Goal: Task Accomplishment & Management: Manage account settings

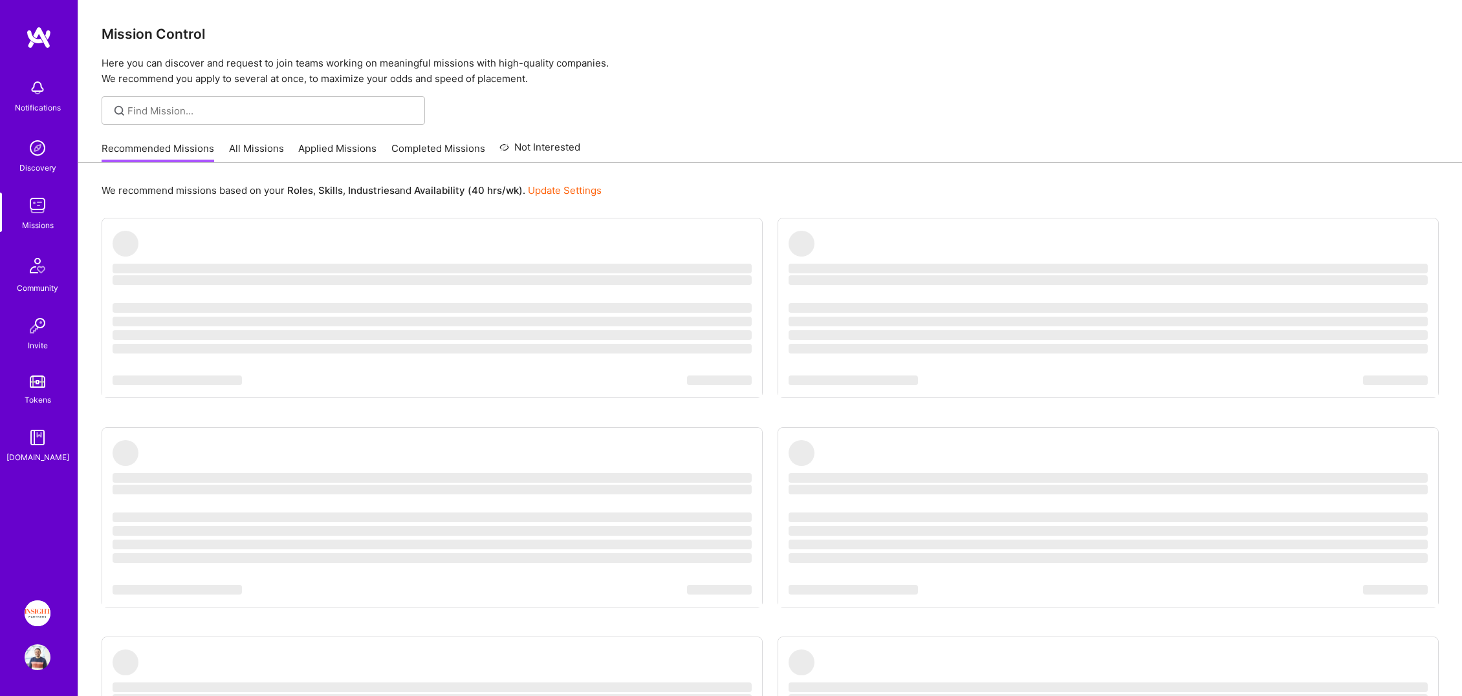
click at [30, 621] on img at bounding box center [38, 614] width 26 height 26
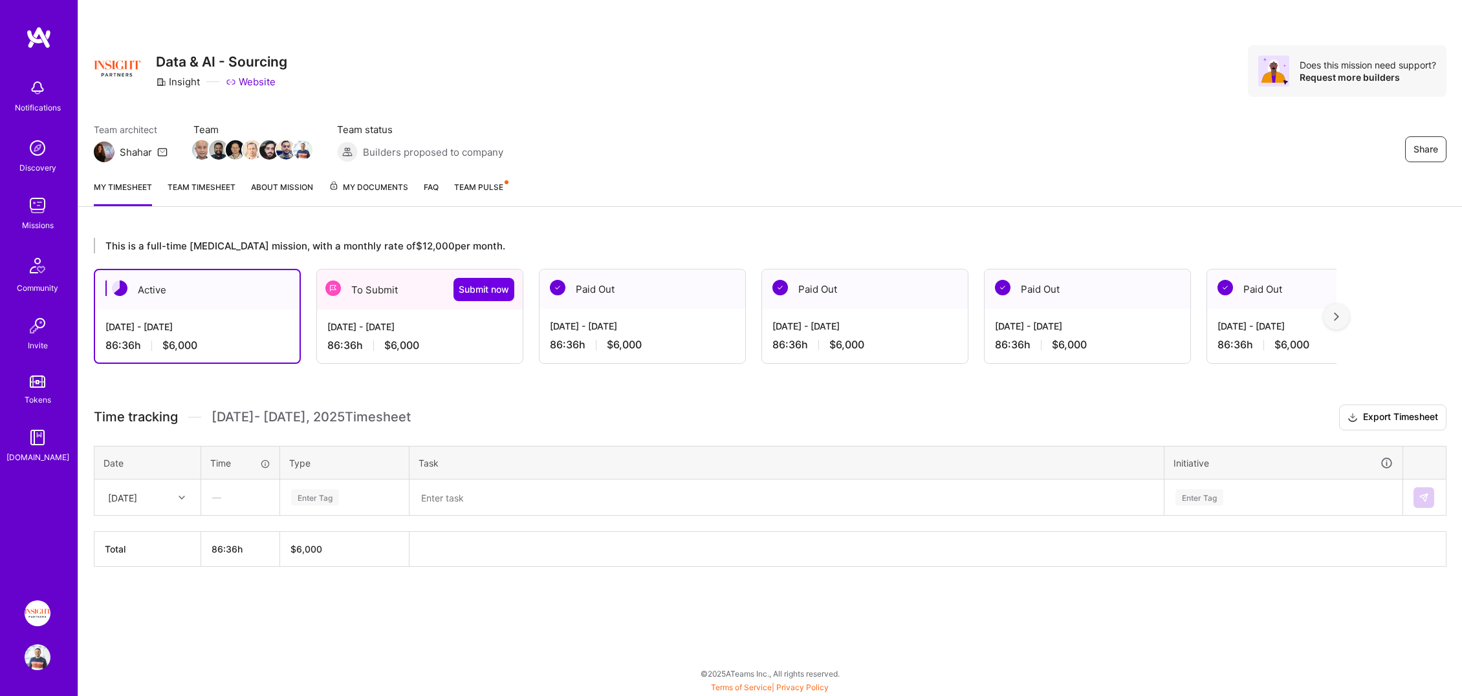
click at [431, 311] on div "[DATE] - [DATE] 86:36 h $6,000" at bounding box center [420, 336] width 206 height 53
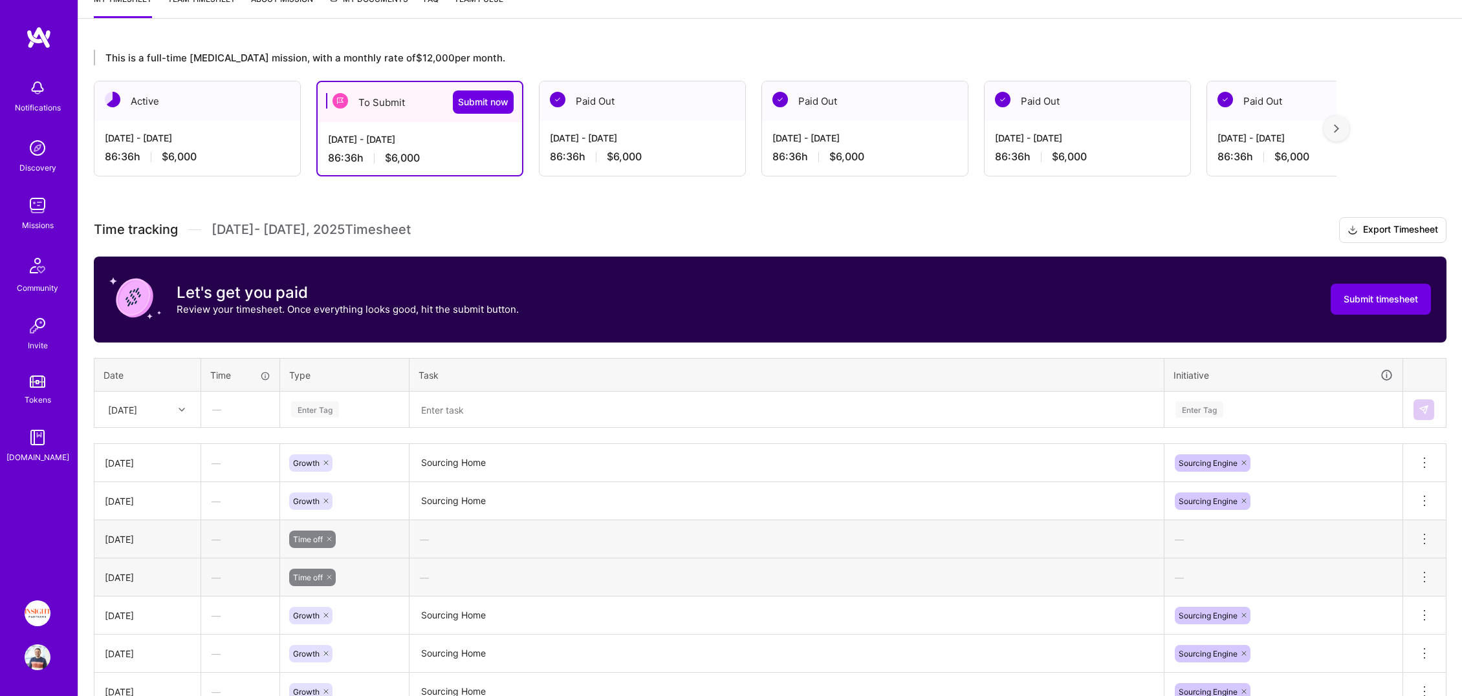
scroll to position [307, 0]
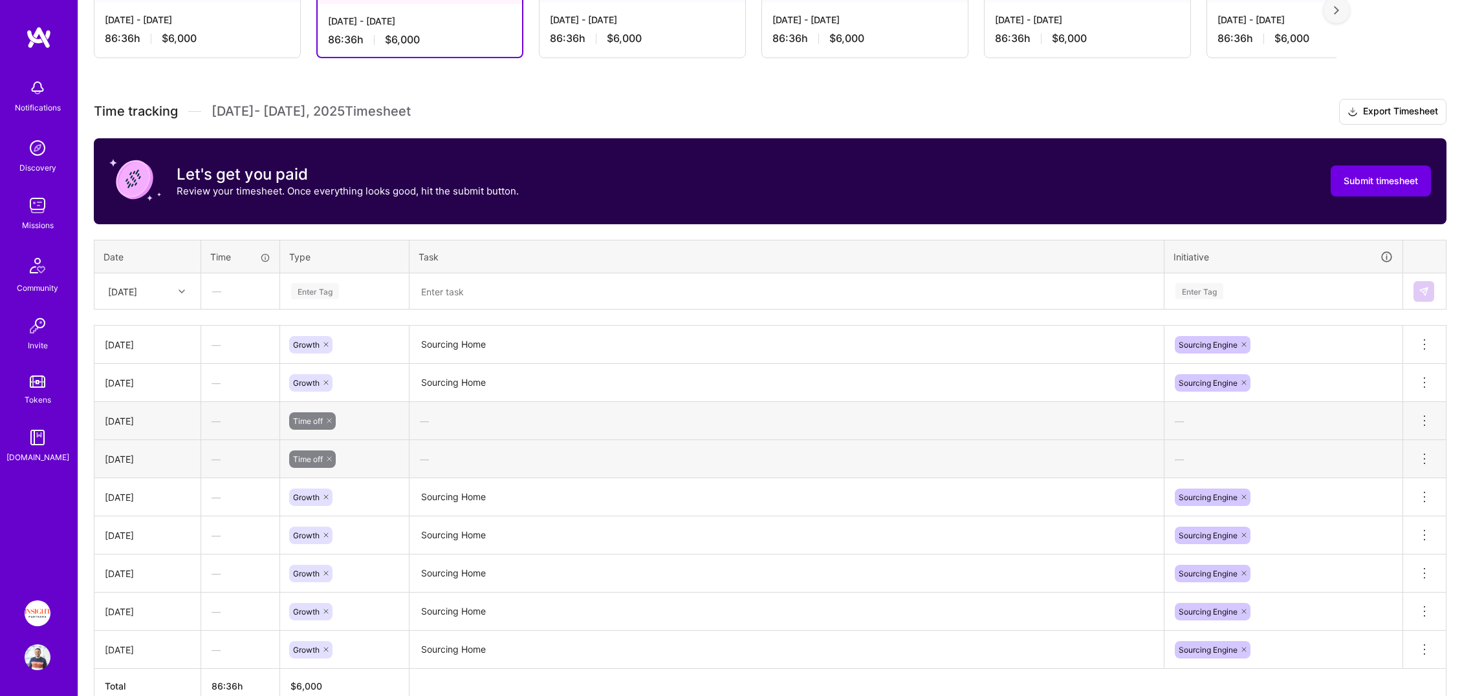
click at [173, 294] on div "[DATE]" at bounding box center [138, 291] width 72 height 21
click at [158, 492] on div "[DATE]" at bounding box center [147, 493] width 105 height 24
click at [494, 290] on textarea at bounding box center [786, 292] width 751 height 34
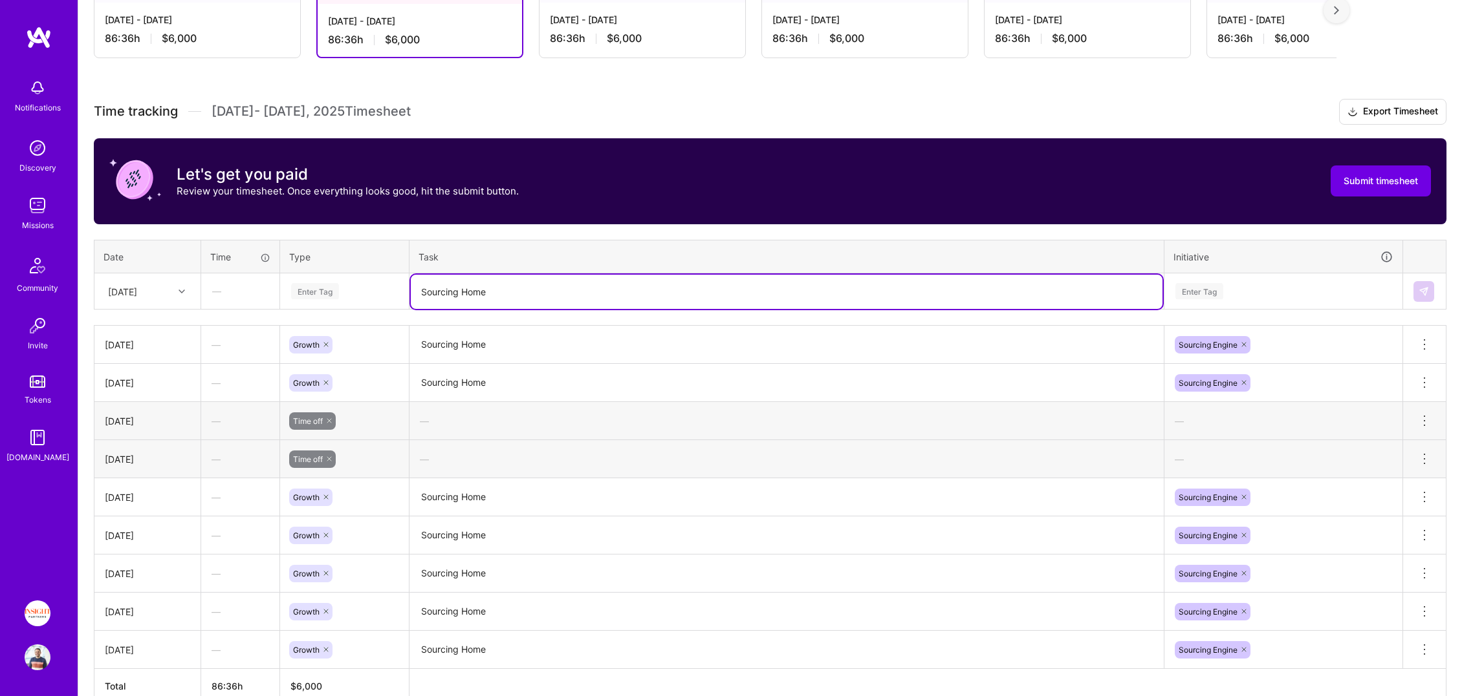
type textarea "Sourcing Home"
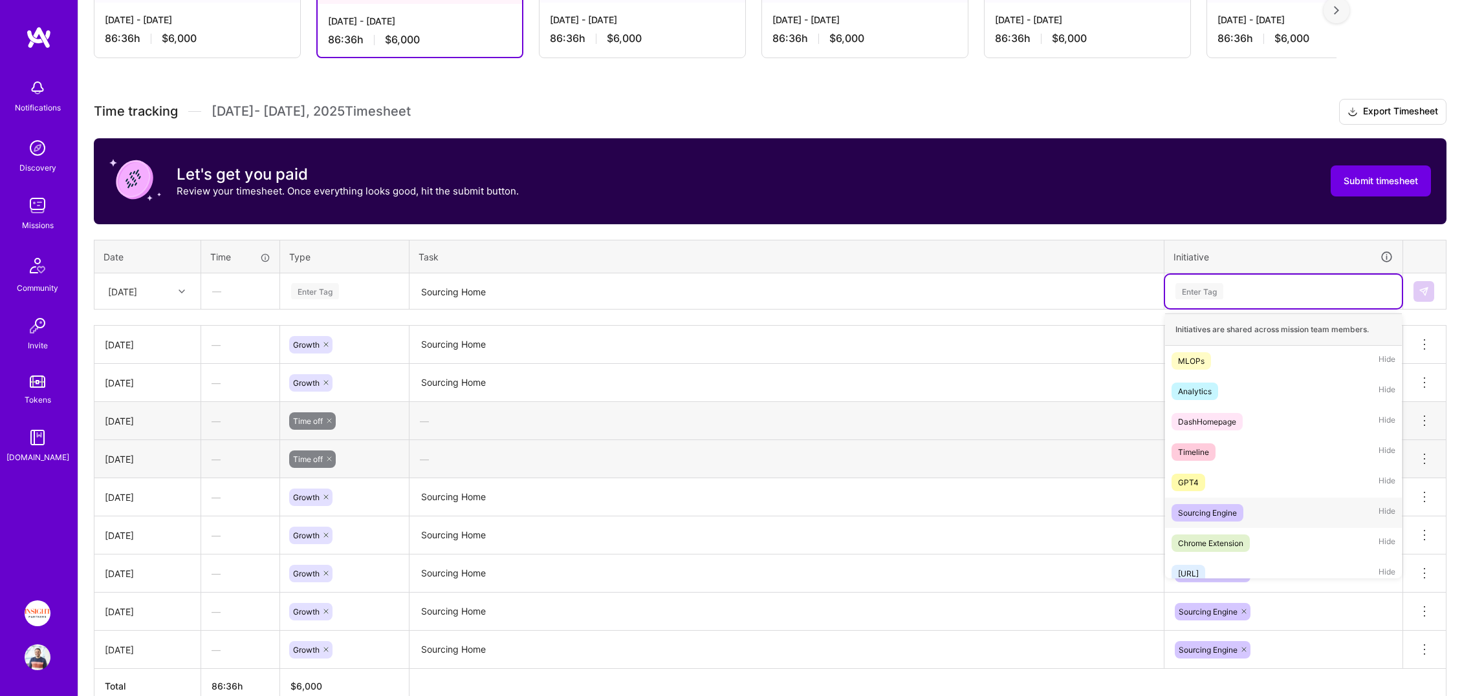
click at [1209, 521] on div "Sourcing Engine Hide" at bounding box center [1283, 513] width 237 height 30
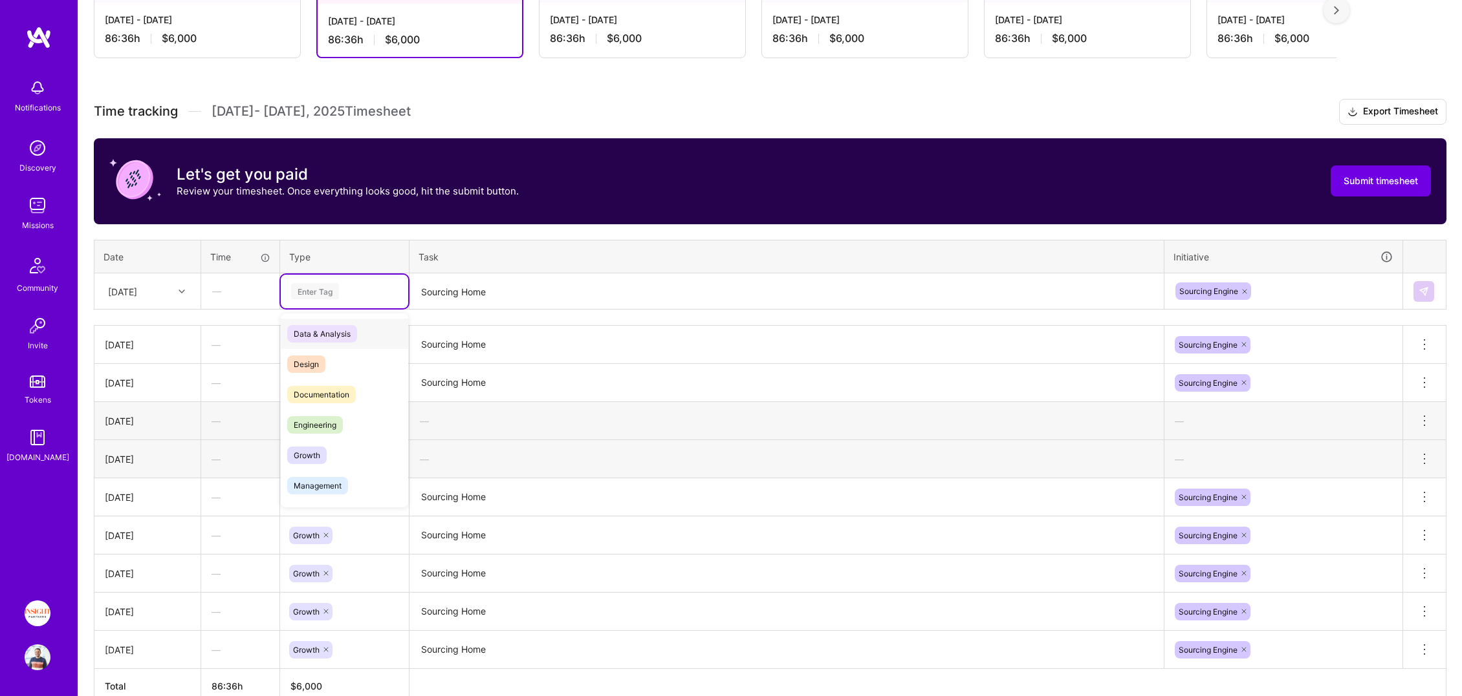
click at [351, 297] on div "Enter Tag" at bounding box center [344, 291] width 109 height 16
click at [333, 466] on div "Growth" at bounding box center [344, 455] width 127 height 30
click at [1419, 285] on button at bounding box center [1423, 291] width 21 height 21
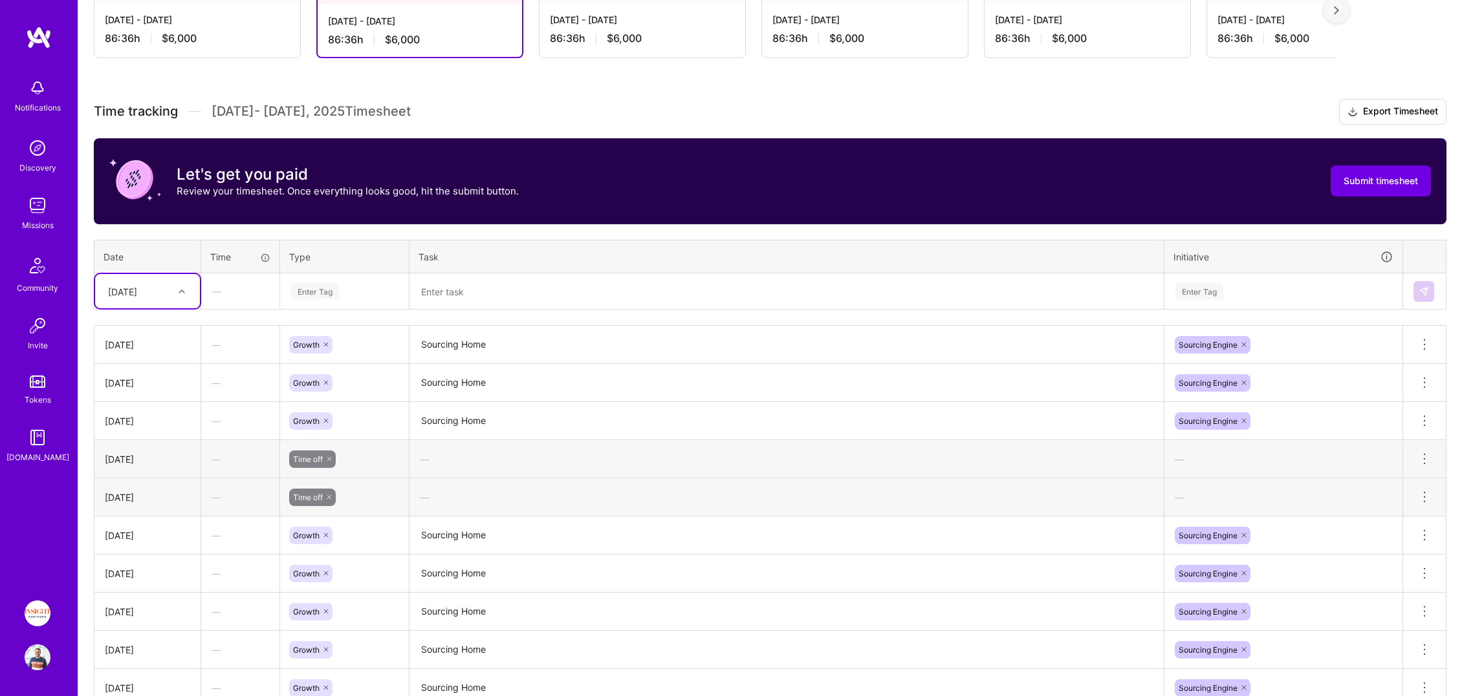
click at [149, 302] on div "[DATE]" at bounding box center [147, 291] width 105 height 34
click at [161, 493] on div "[DATE]" at bounding box center [147, 493] width 105 height 24
click at [318, 295] on div "Enter Tag" at bounding box center [315, 291] width 48 height 20
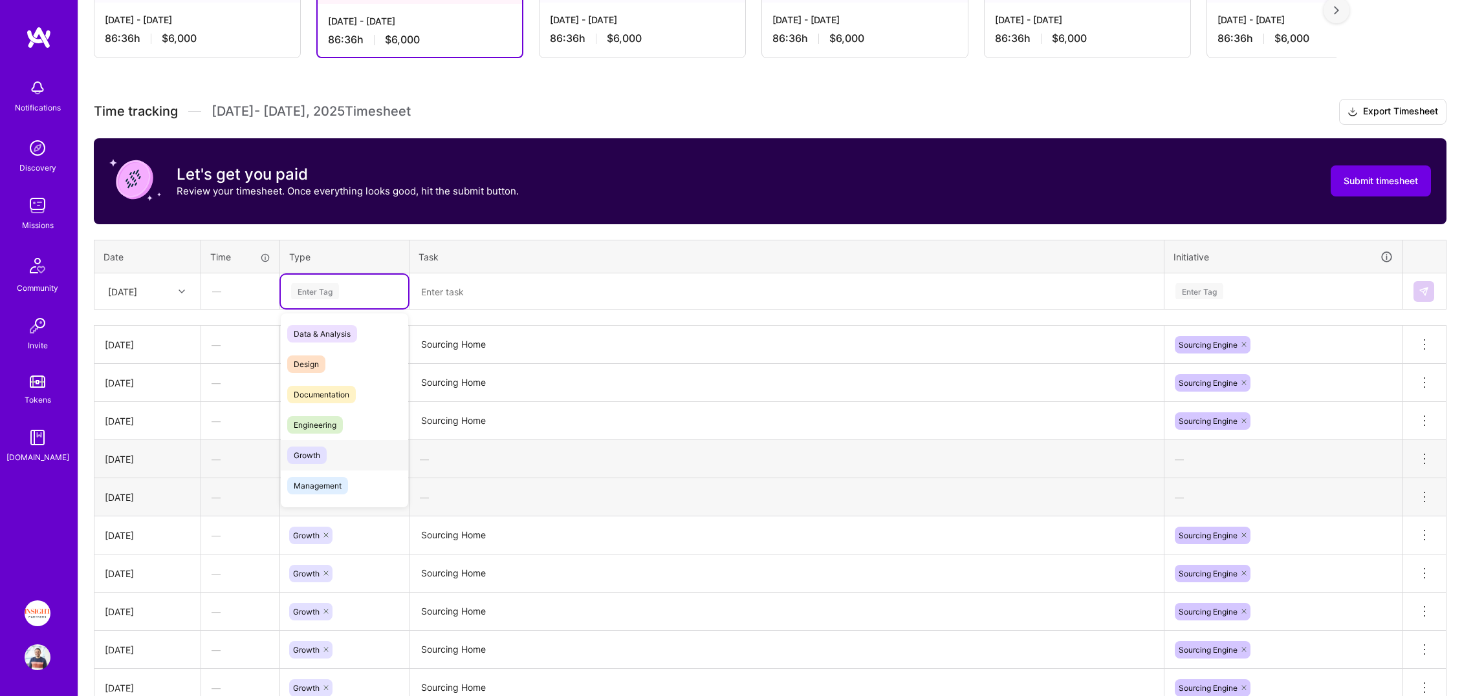
click at [338, 450] on div "Growth" at bounding box center [344, 455] width 127 height 30
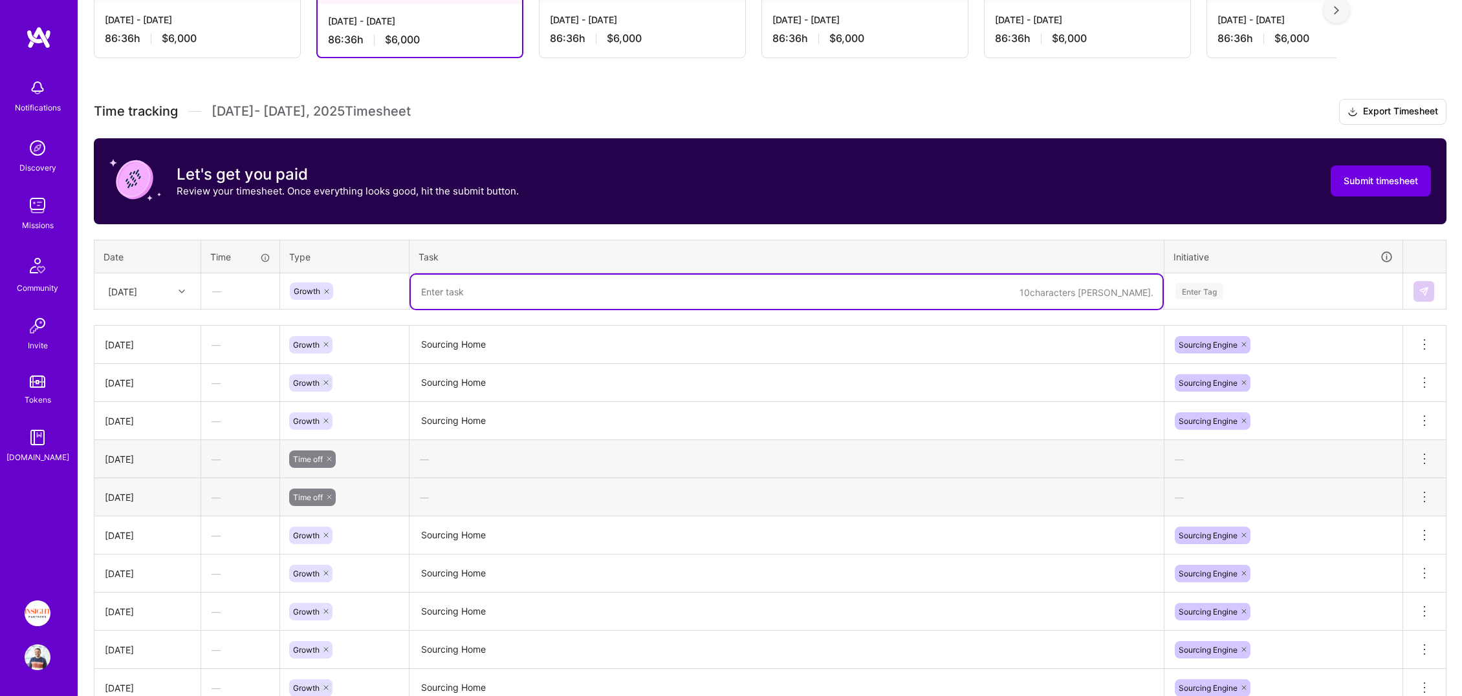
click at [501, 297] on textarea at bounding box center [786, 292] width 751 height 34
type textarea "Sourcing Home"
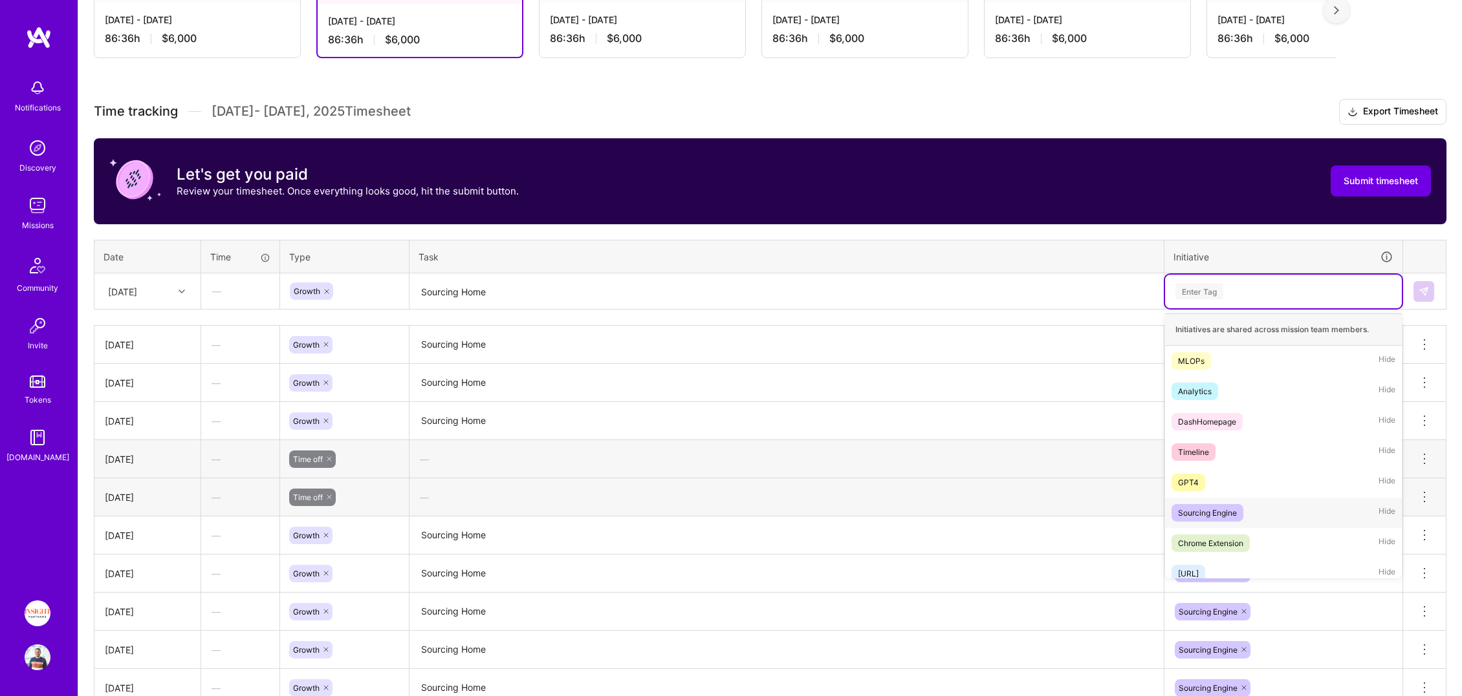
click at [1227, 512] on div "Sourcing Engine" at bounding box center [1207, 513] width 59 height 14
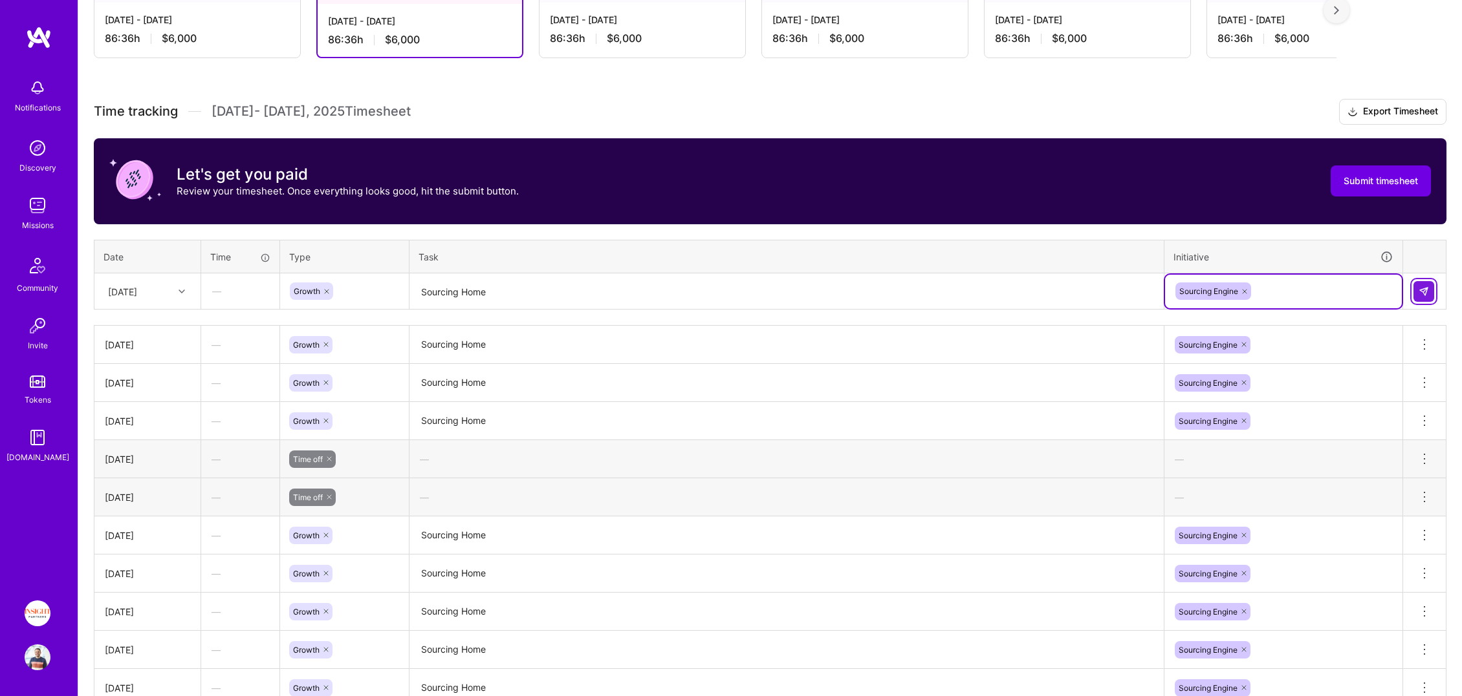
click at [1429, 290] on button at bounding box center [1423, 291] width 21 height 21
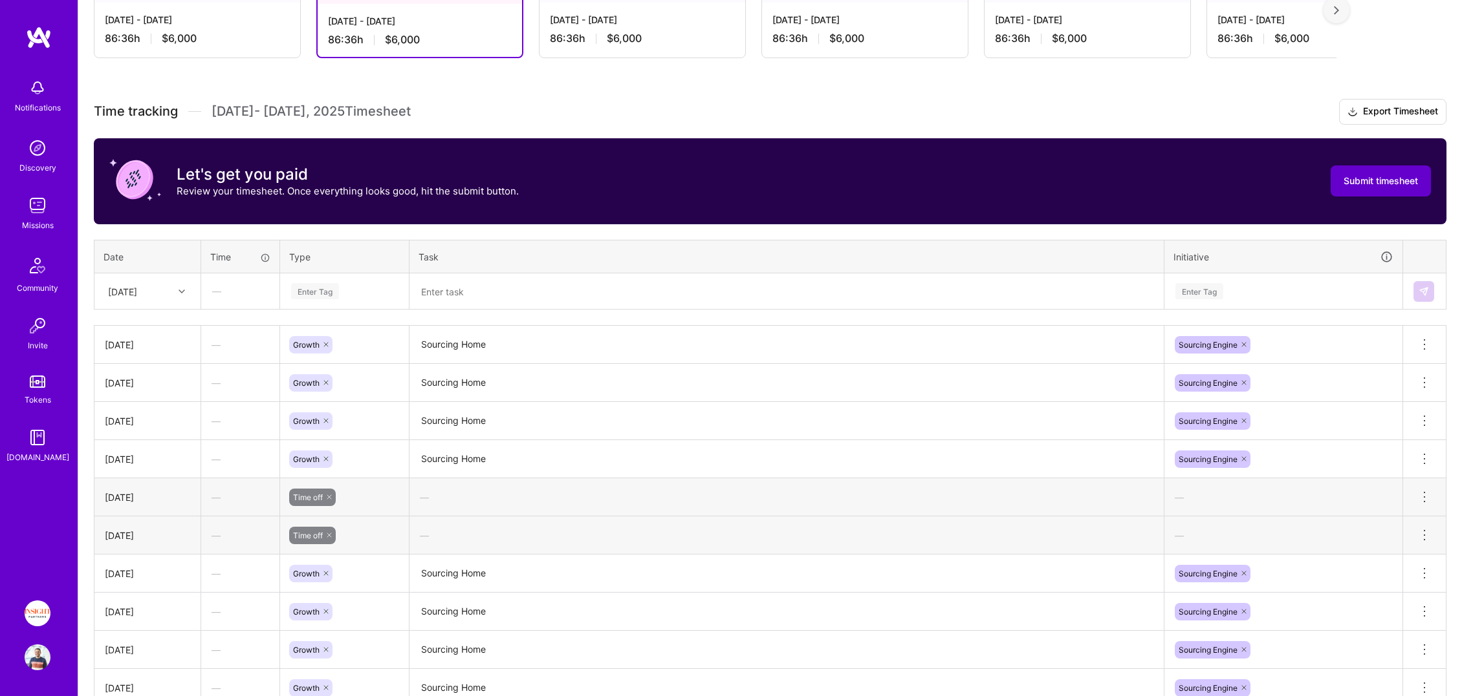
click at [1377, 178] on span "Submit timesheet" at bounding box center [1380, 181] width 74 height 13
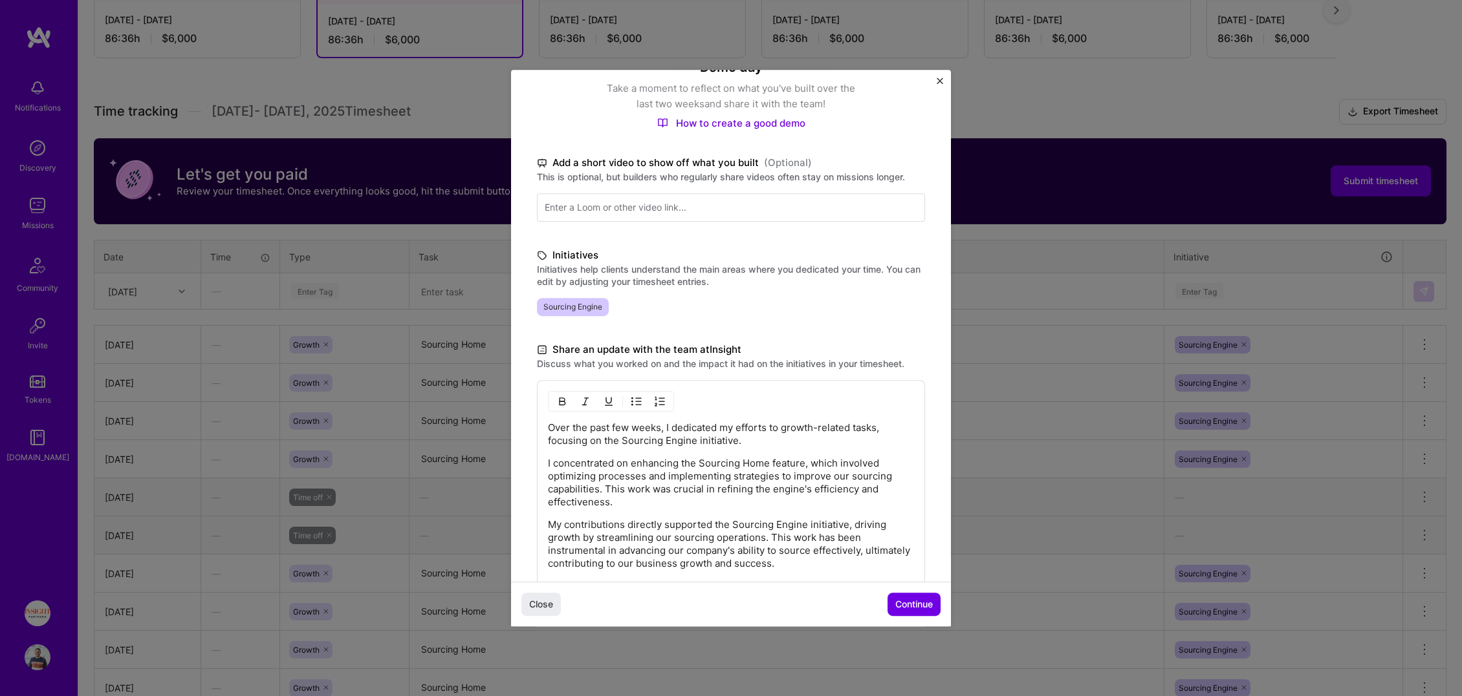
scroll to position [213, 0]
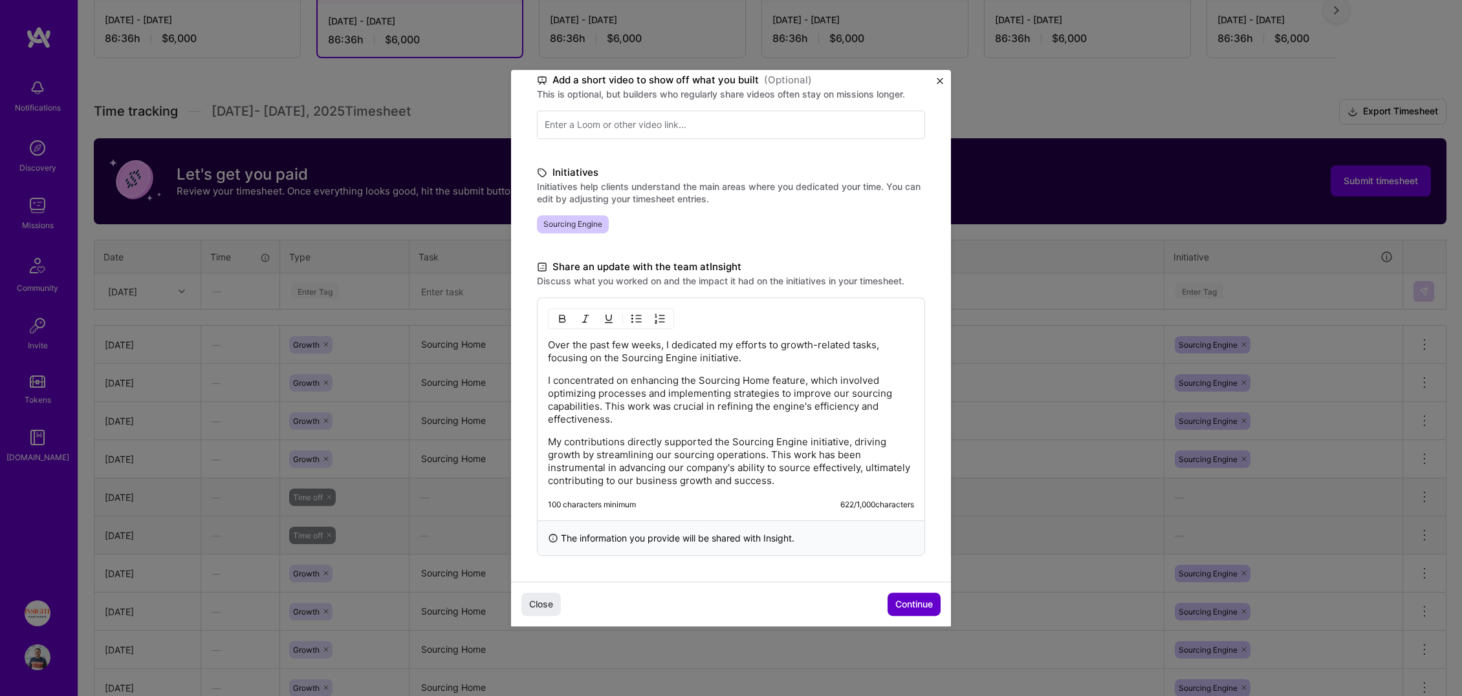
click at [920, 616] on button "Continue" at bounding box center [913, 604] width 53 height 23
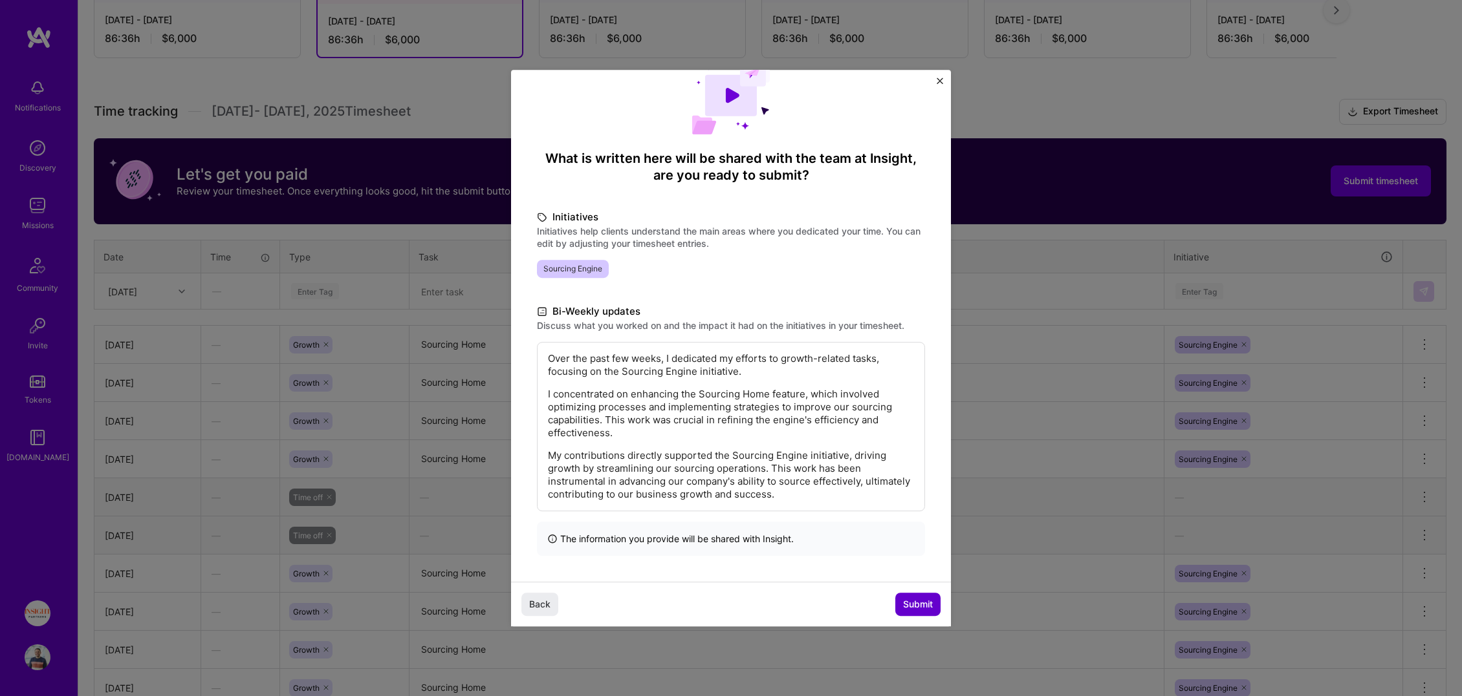
click at [920, 610] on span "Submit" at bounding box center [918, 604] width 30 height 13
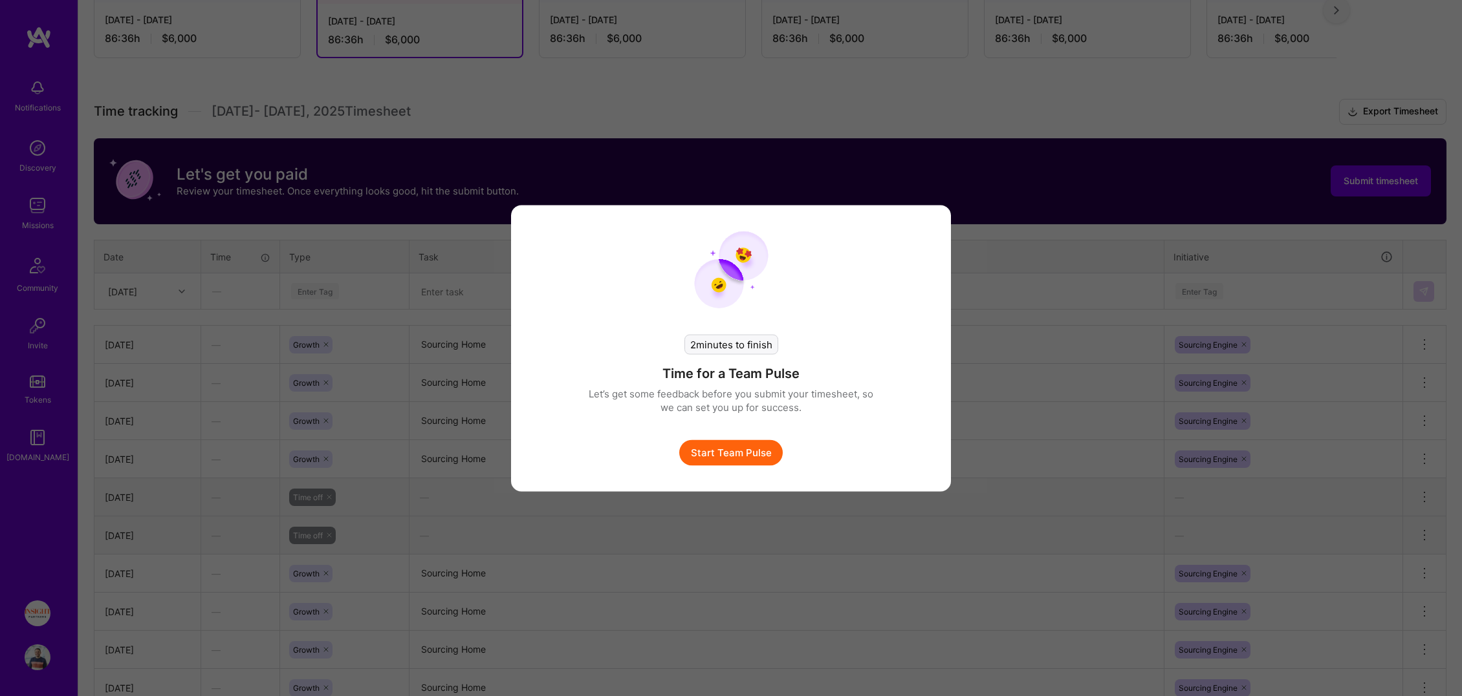
click at [764, 448] on button "Start Team Pulse" at bounding box center [730, 453] width 103 height 26
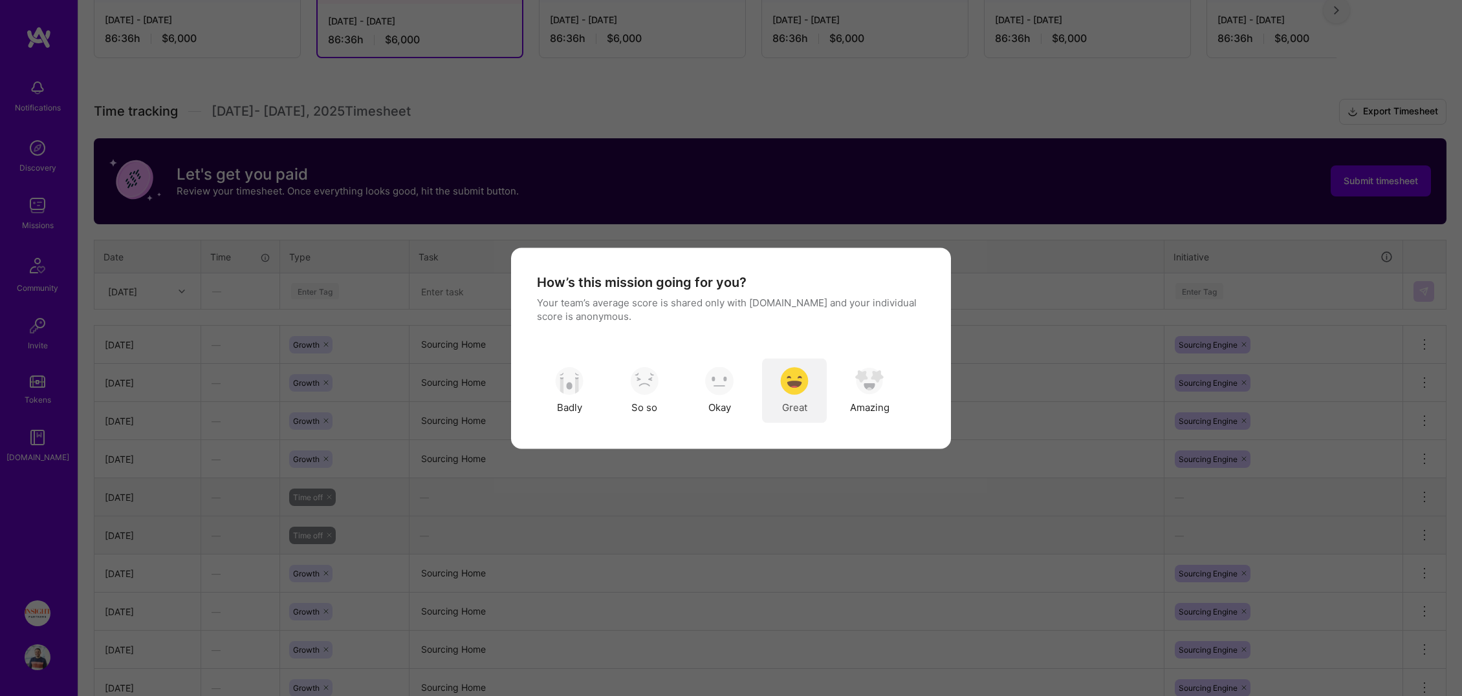
click at [803, 383] on img "modal" at bounding box center [794, 381] width 28 height 28
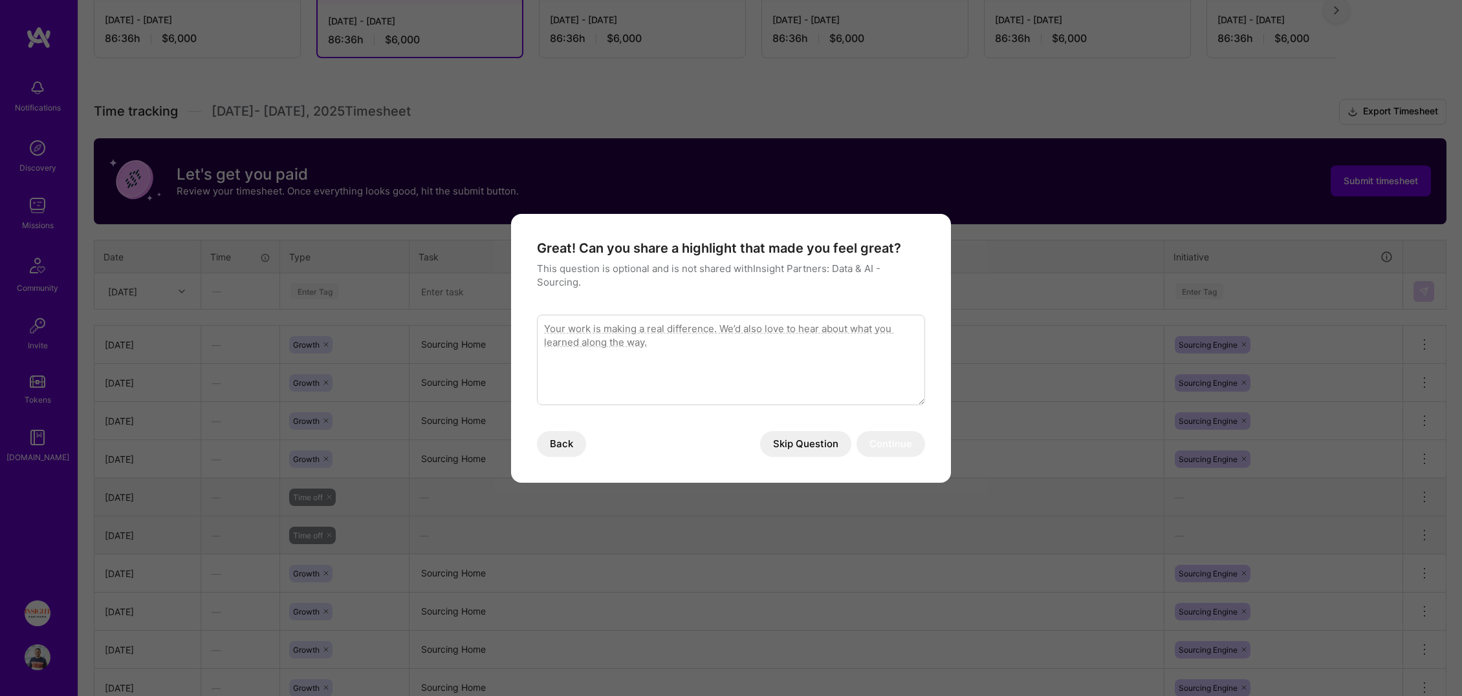
click at [826, 437] on button "Skip Question" at bounding box center [805, 444] width 91 height 26
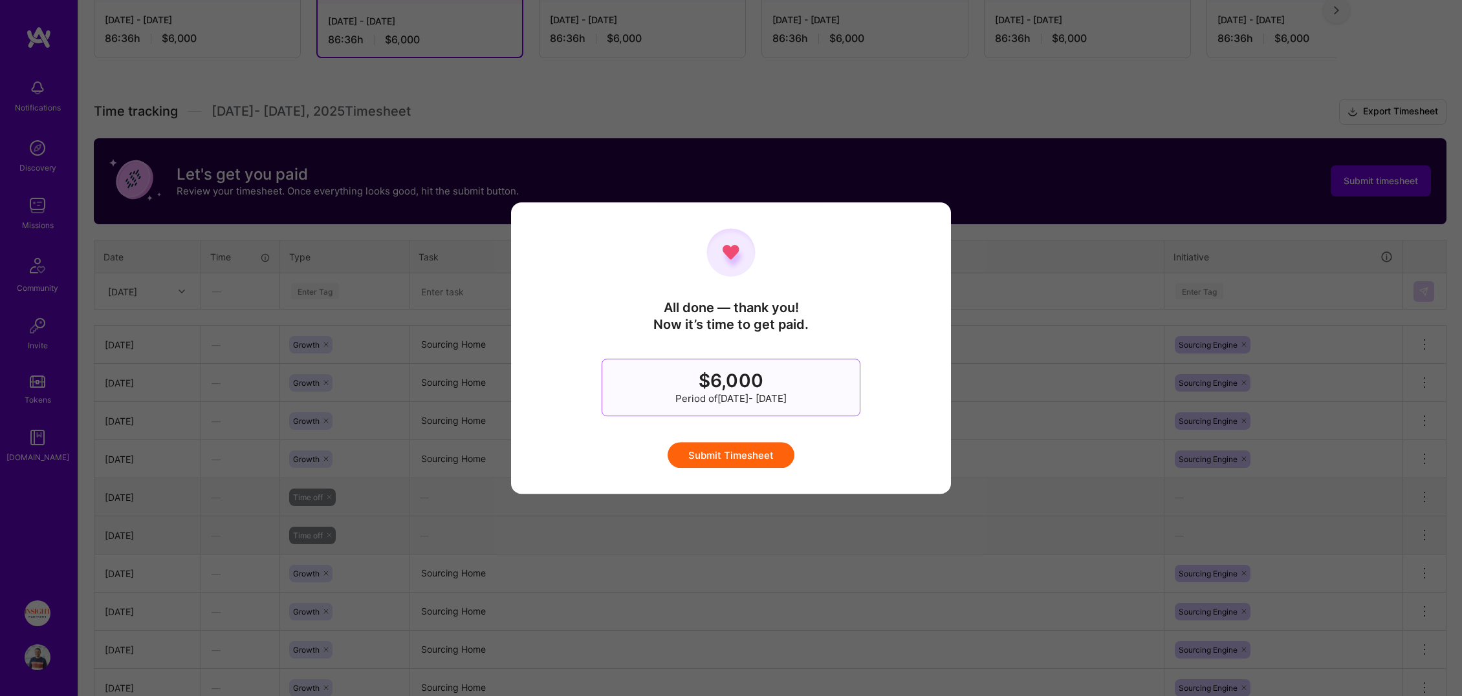
click at [769, 452] on button "Submit Timesheet" at bounding box center [730, 455] width 127 height 26
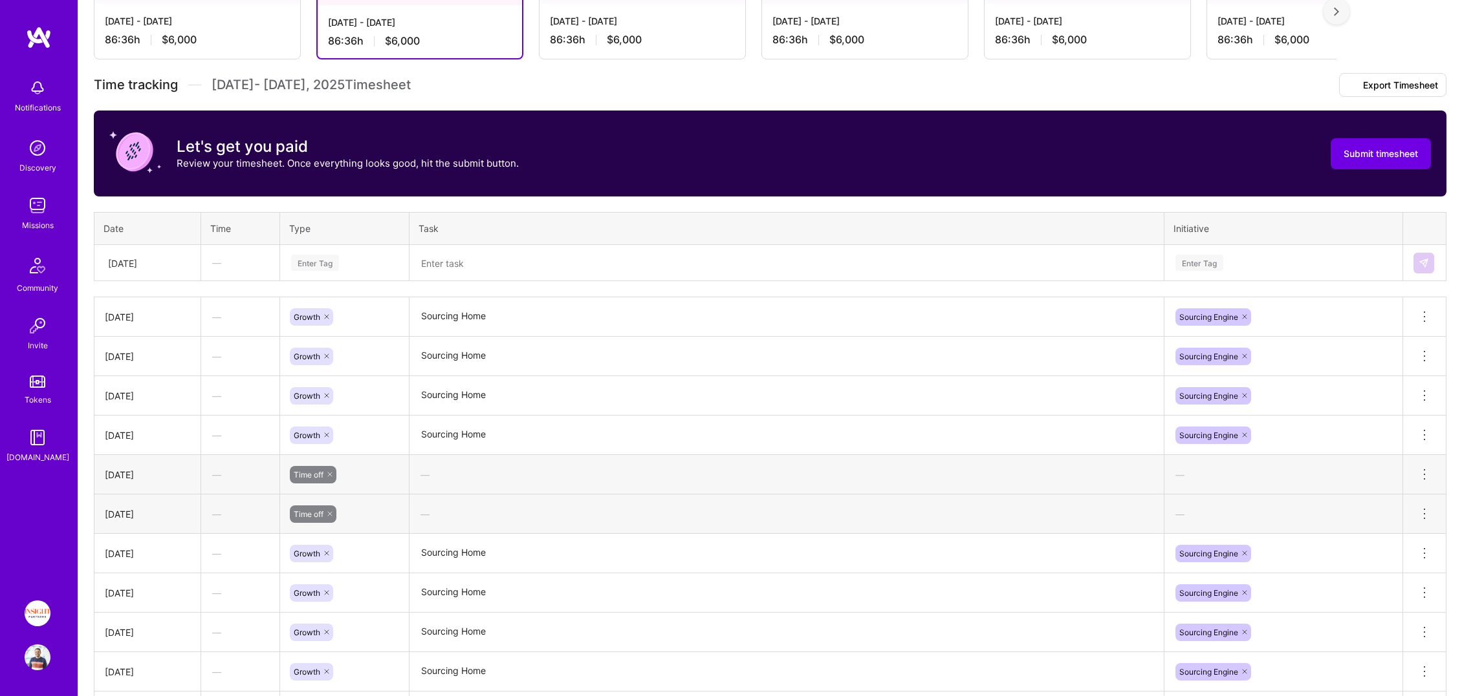
scroll to position [0, 0]
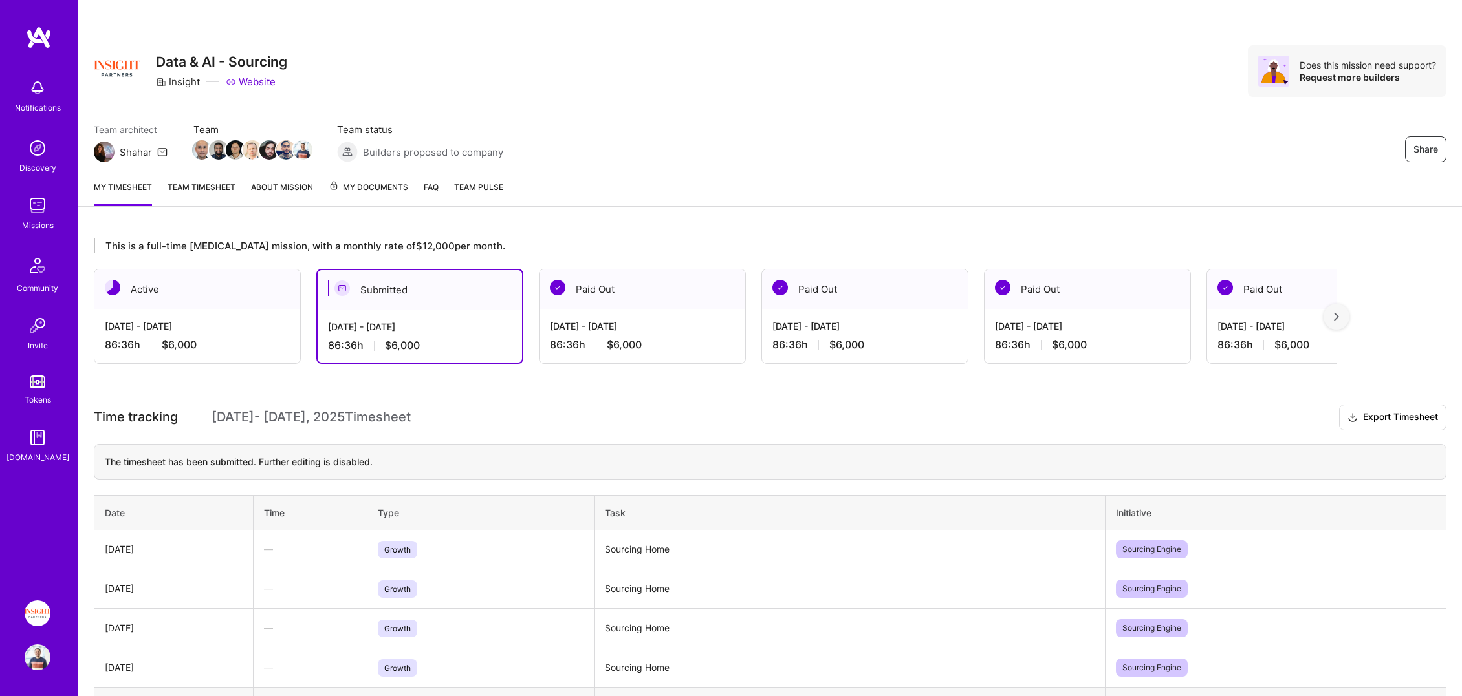
click at [186, 285] on div "Active" at bounding box center [197, 289] width 206 height 39
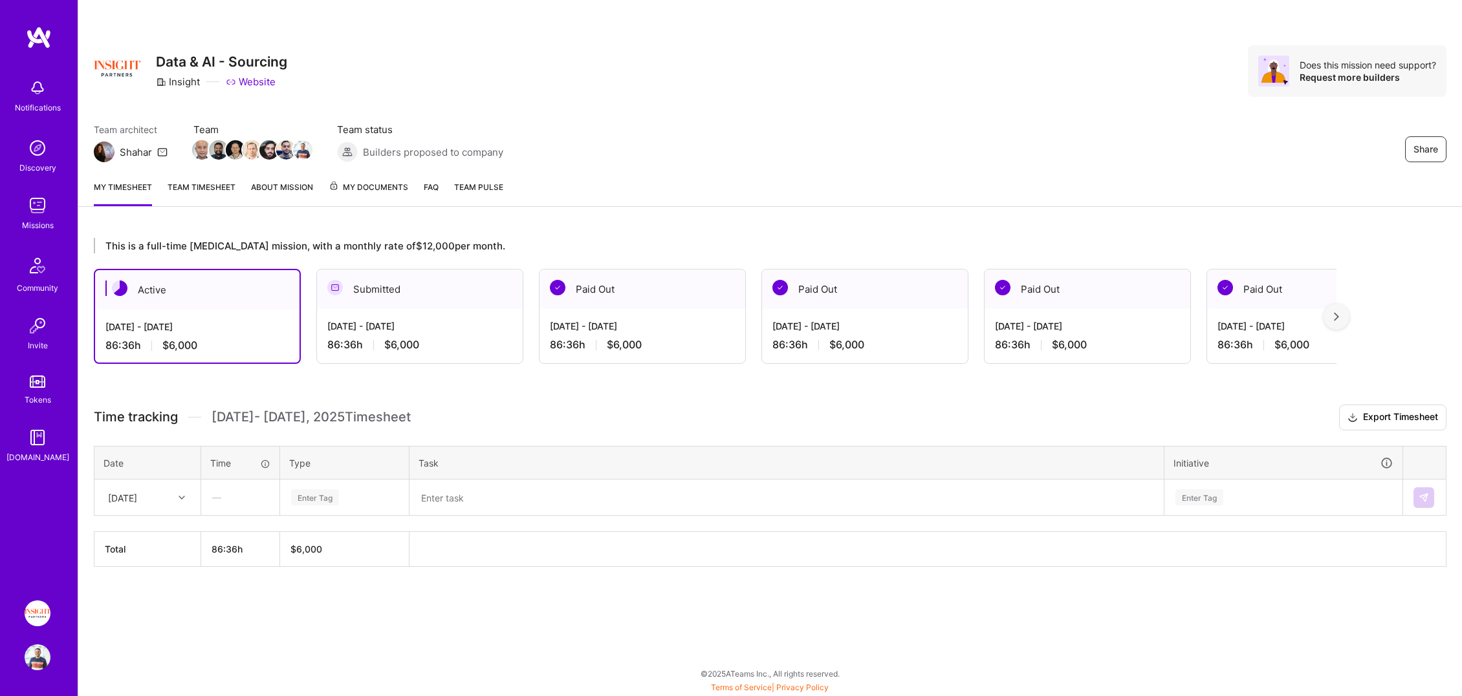
click at [180, 502] on div at bounding box center [183, 498] width 20 height 17
click at [246, 497] on div "—" at bounding box center [240, 497] width 77 height 34
click at [336, 505] on div "Enter Tag" at bounding box center [344, 498] width 127 height 34
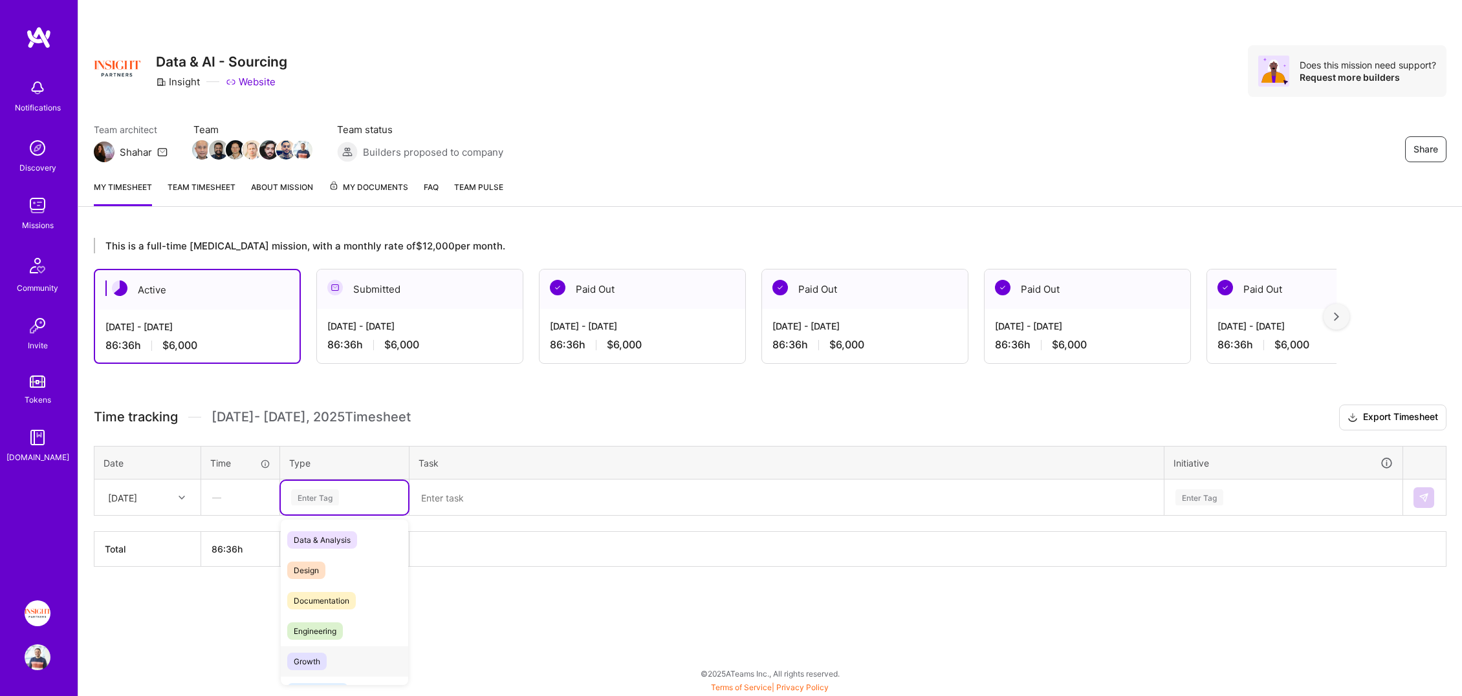
click at [323, 664] on span "Growth" at bounding box center [306, 661] width 39 height 17
click at [496, 493] on textarea at bounding box center [786, 498] width 751 height 34
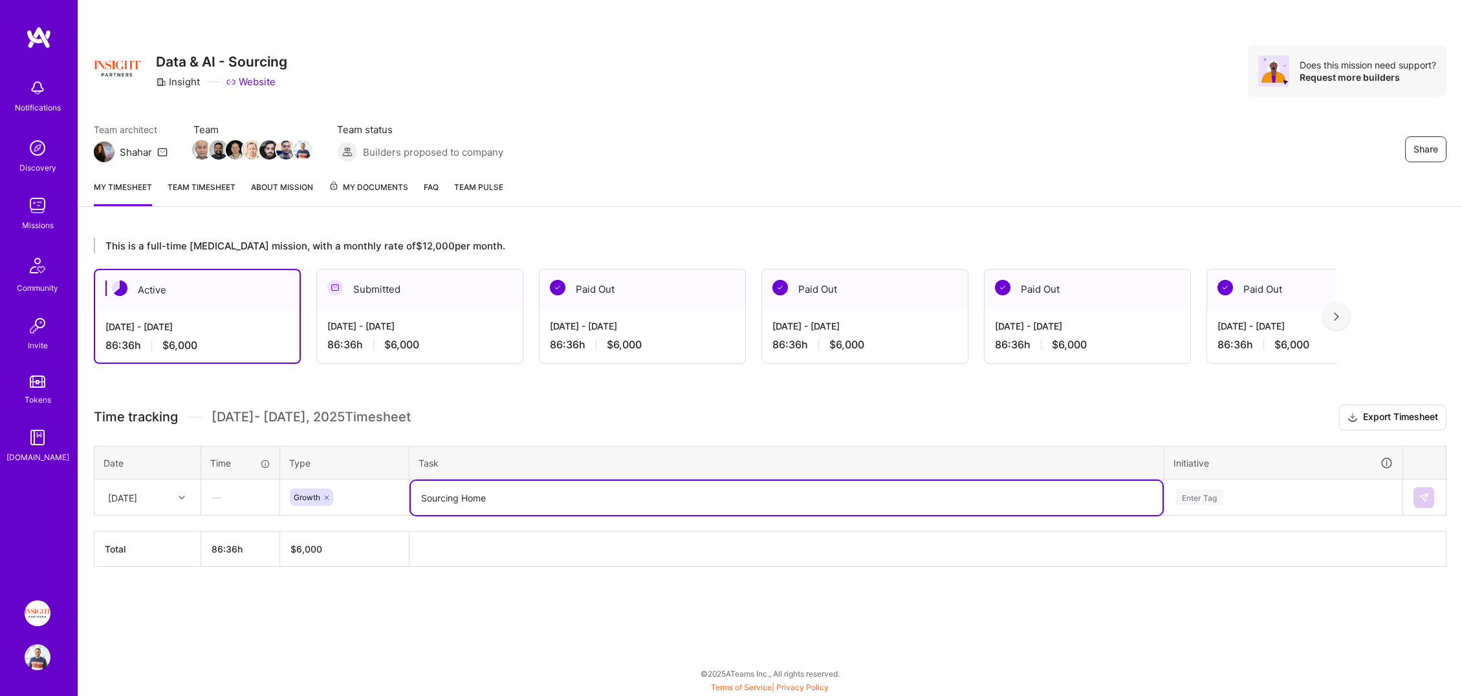
type textarea "Sourcing Home"
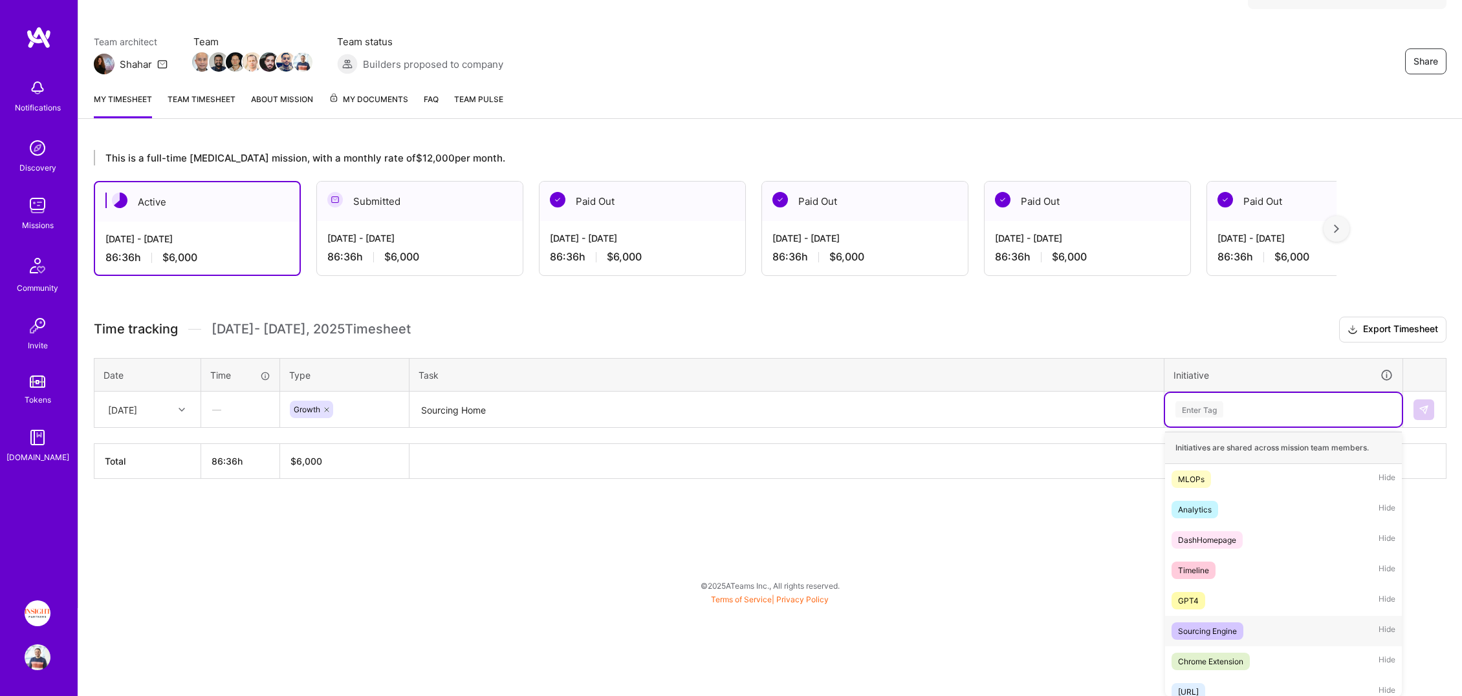
click at [1188, 626] on div "Sourcing Engine" at bounding box center [1207, 632] width 59 height 14
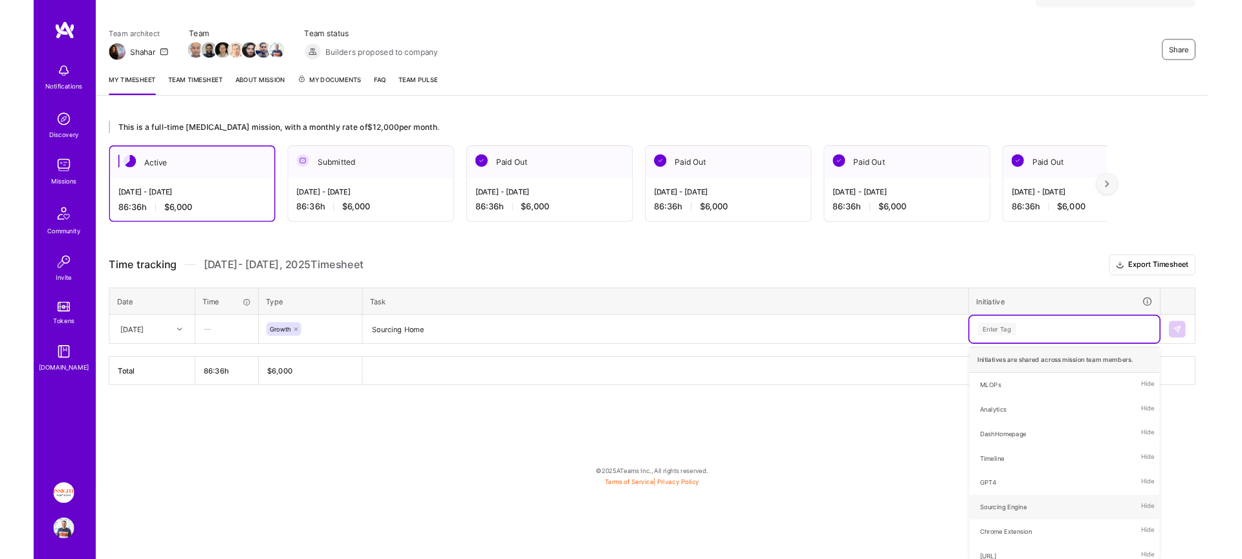
scroll to position [0, 0]
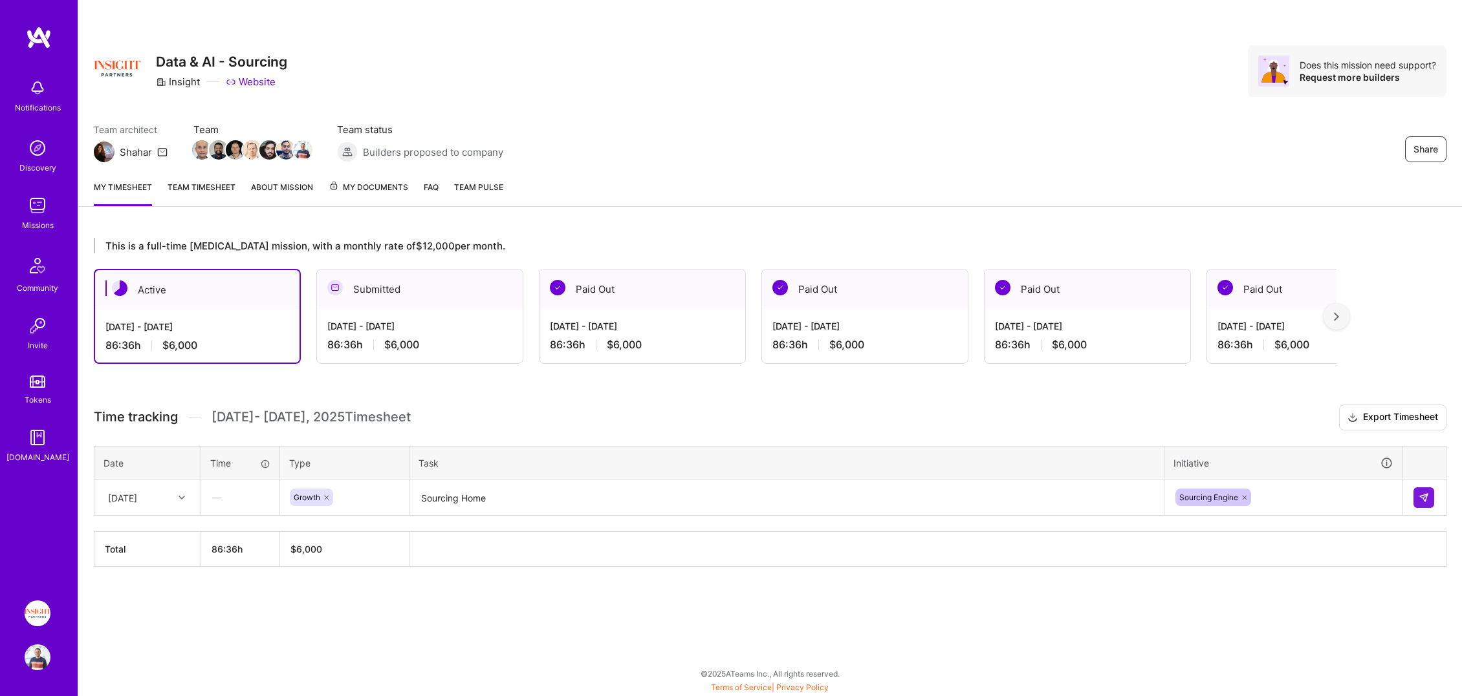
click at [1165, 594] on div "This is a full-time [MEDICAL_DATA] mission, with a monthly rate of $12,000 per …" at bounding box center [769, 426] width 1383 height 408
click at [1426, 491] on button at bounding box center [1423, 498] width 21 height 21
